Goal: Information Seeking & Learning: Learn about a topic

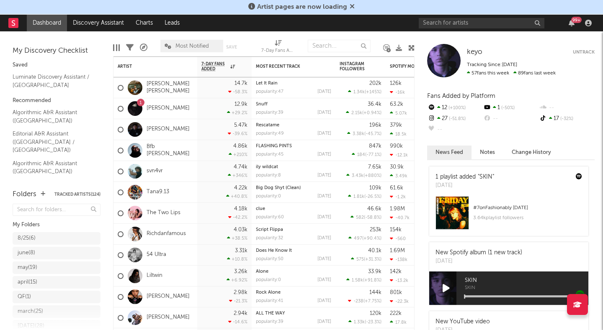
click at [352, 7] on icon at bounding box center [352, 6] width 5 height 7
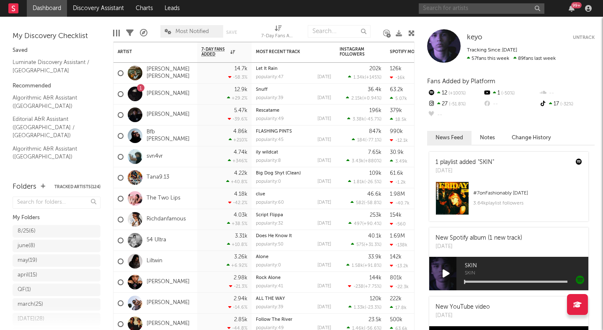
click at [448, 10] on input "text" at bounding box center [482, 8] width 126 height 10
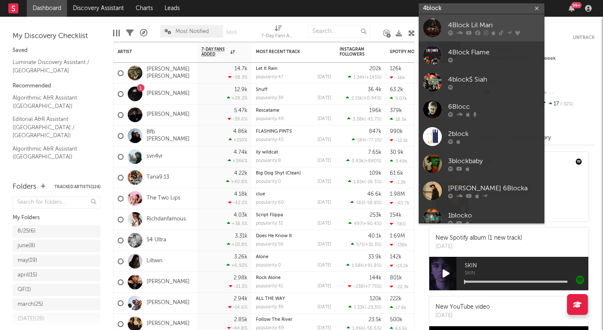
type input "4block"
click at [447, 26] on link "4Block Lil Mari" at bounding box center [482, 27] width 126 height 27
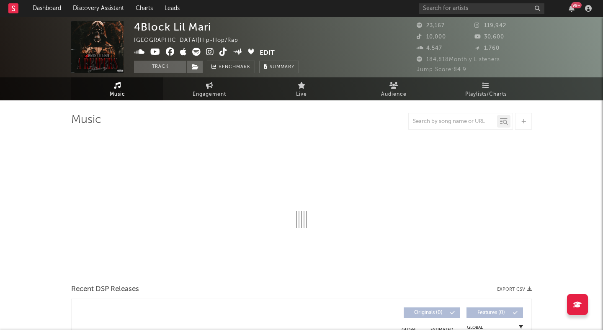
select select "6m"
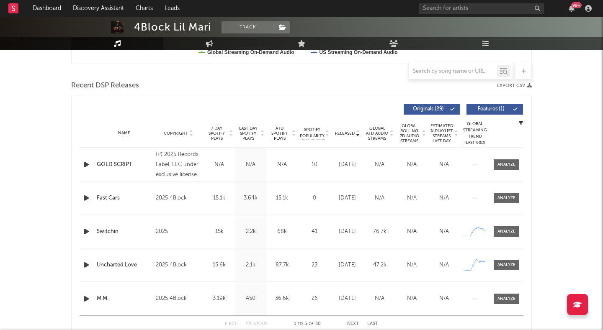
scroll to position [273, 0]
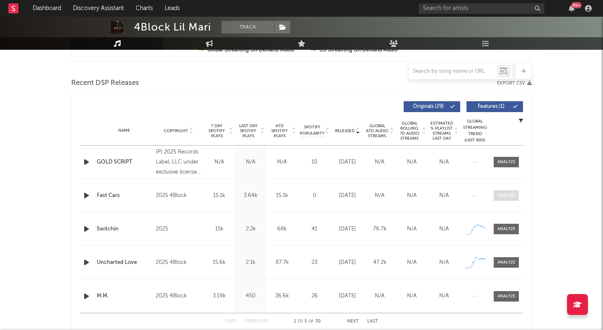
click at [498, 195] on div at bounding box center [506, 196] width 18 height 6
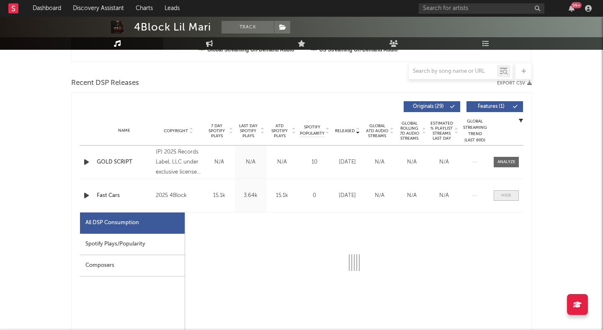
select select "1w"
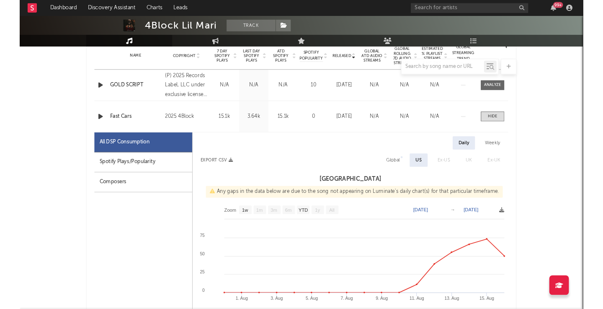
scroll to position [388, 0]
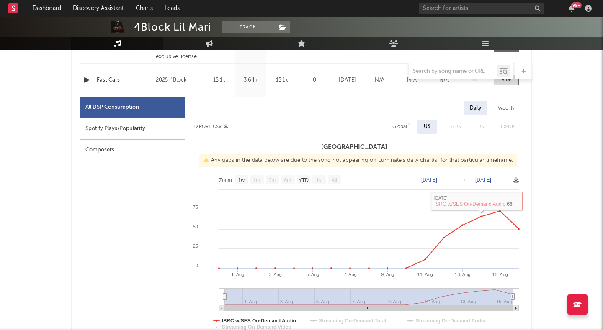
click at [507, 110] on div "Weekly" at bounding box center [506, 108] width 29 height 14
select select "1w"
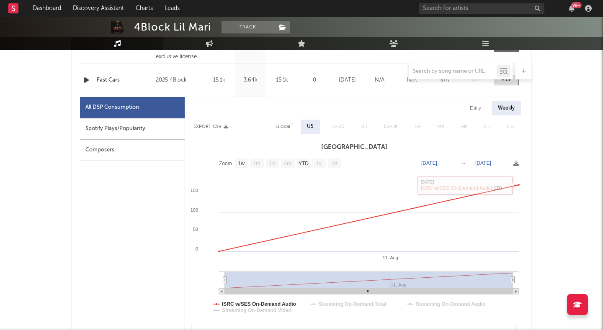
click at [472, 102] on div "Daily" at bounding box center [475, 108] width 24 height 14
select select "1w"
